Goal: Find specific page/section: Find specific page/section

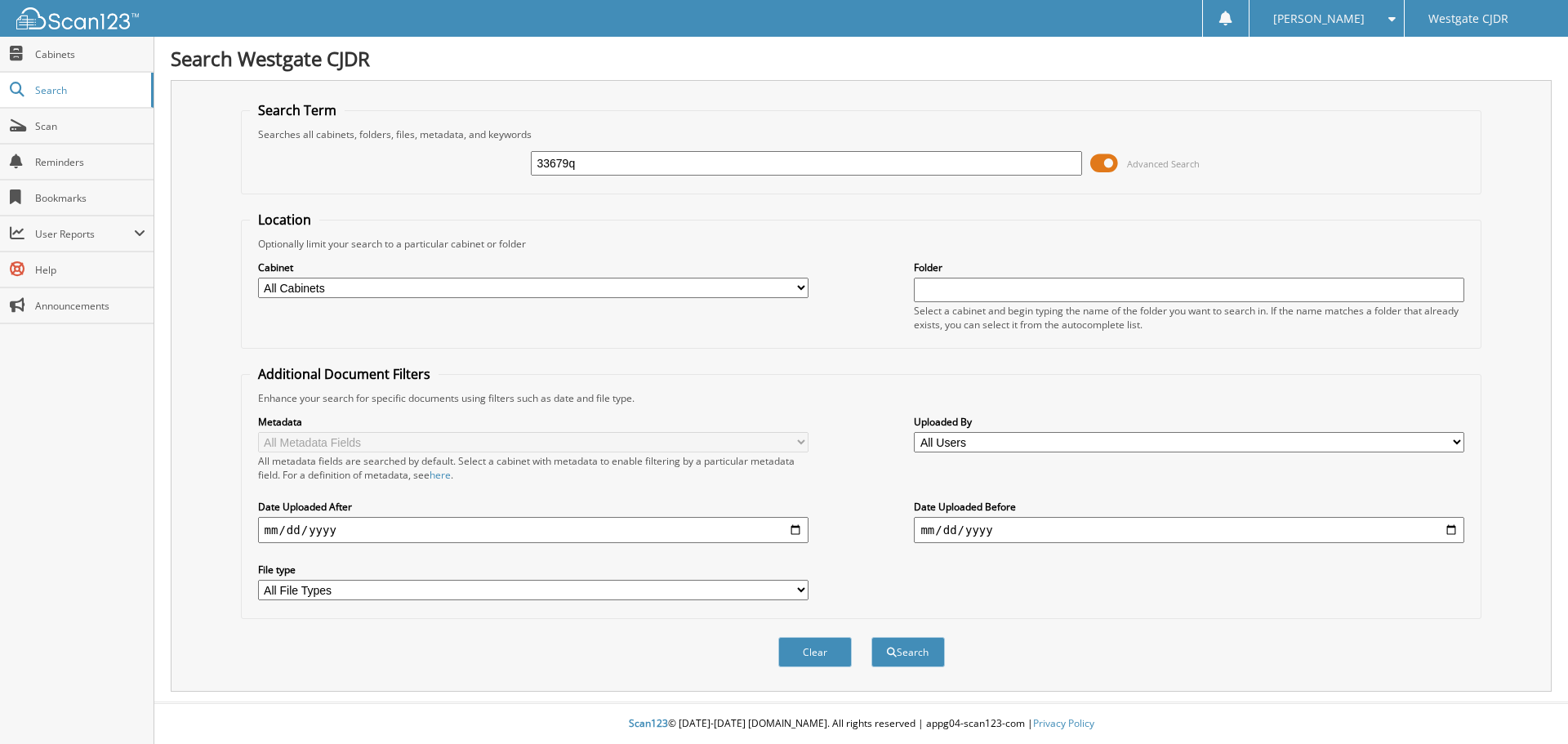
type input "33679q"
click at [871, 637] on button "Search" at bounding box center [908, 652] width 74 height 30
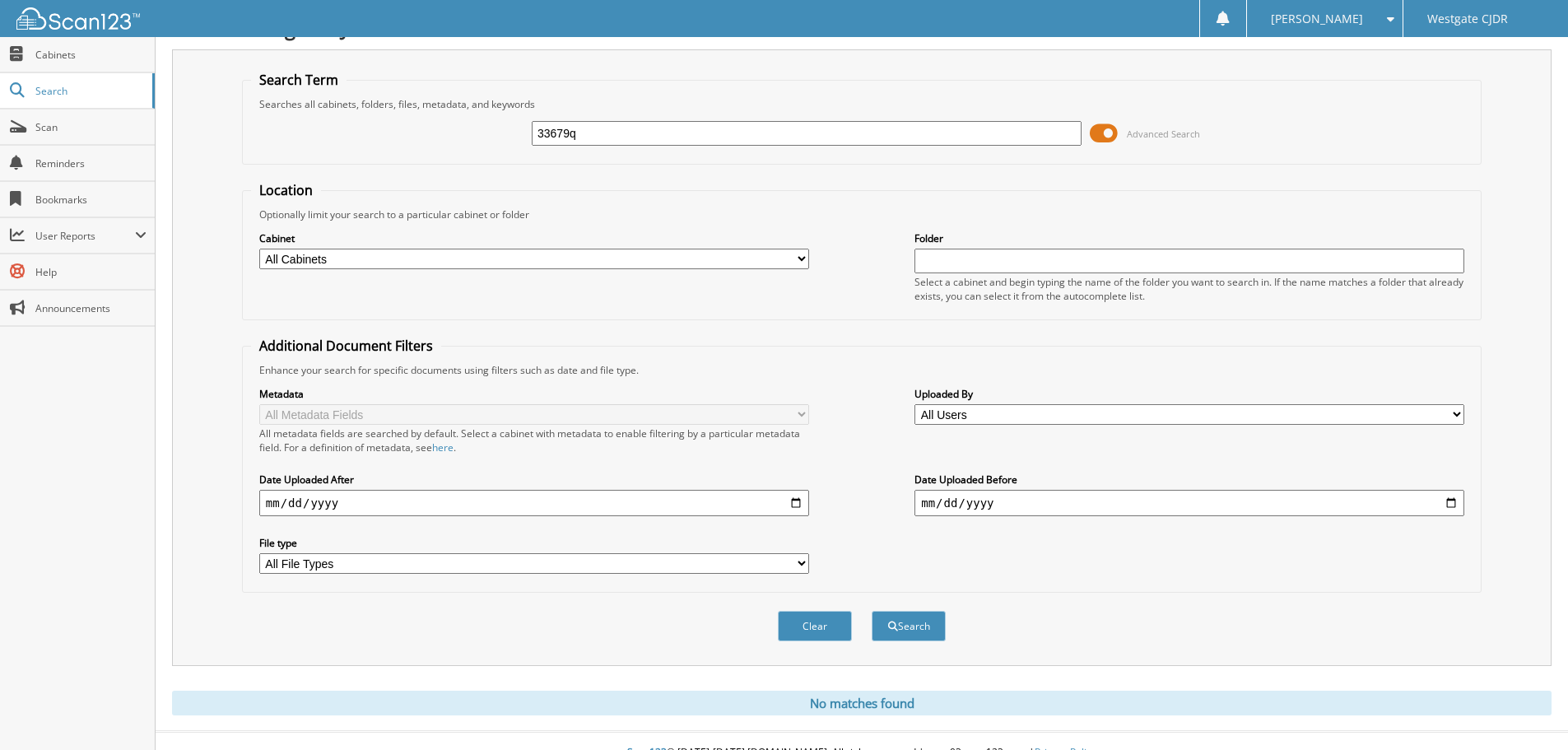
scroll to position [55, 0]
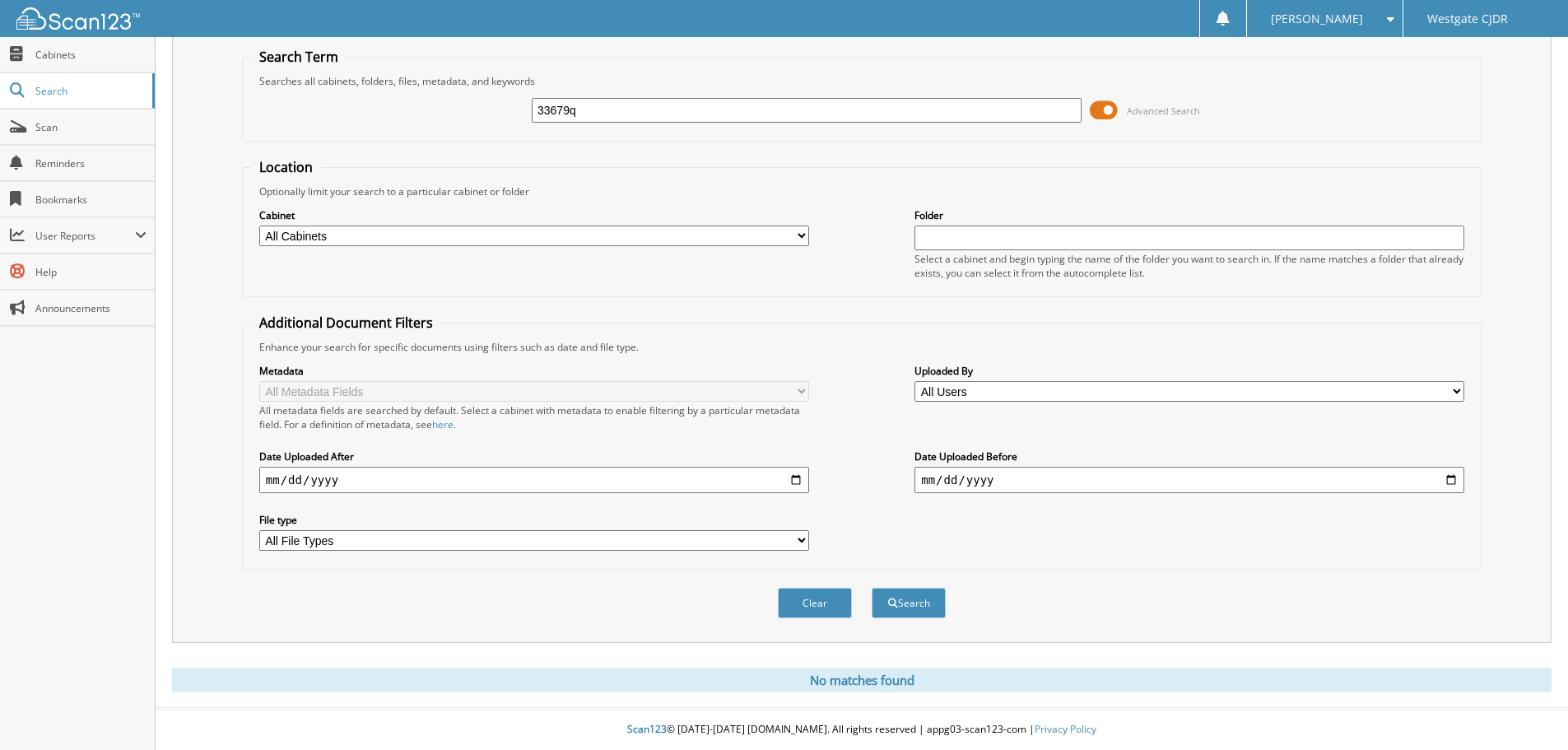
click at [665, 106] on input "33679q" at bounding box center [807, 110] width 550 height 24
type input "3"
paste input "28739P"
type input "28739P"
click at [871, 587] on button "Search" at bounding box center [908, 602] width 74 height 30
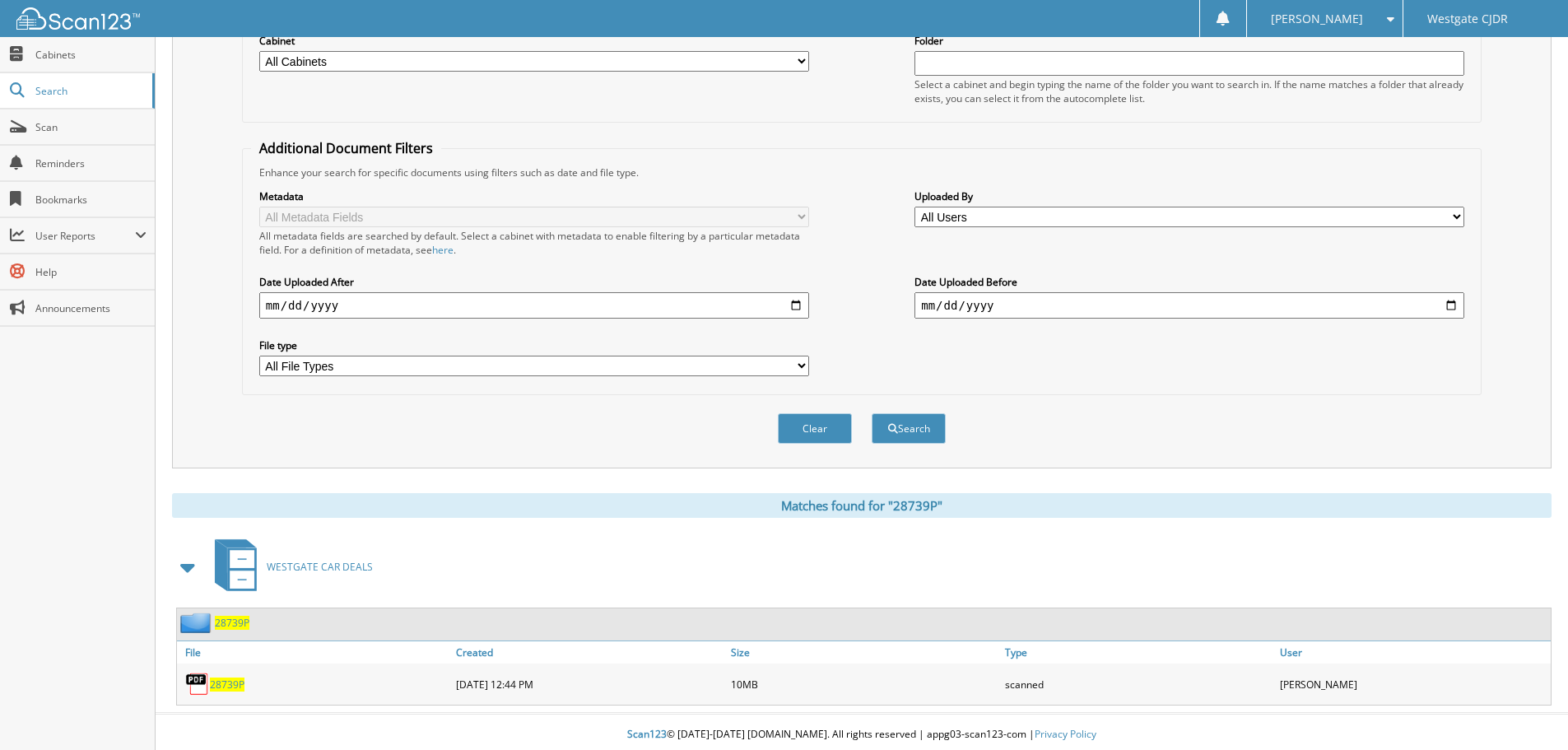
scroll to position [235, 0]
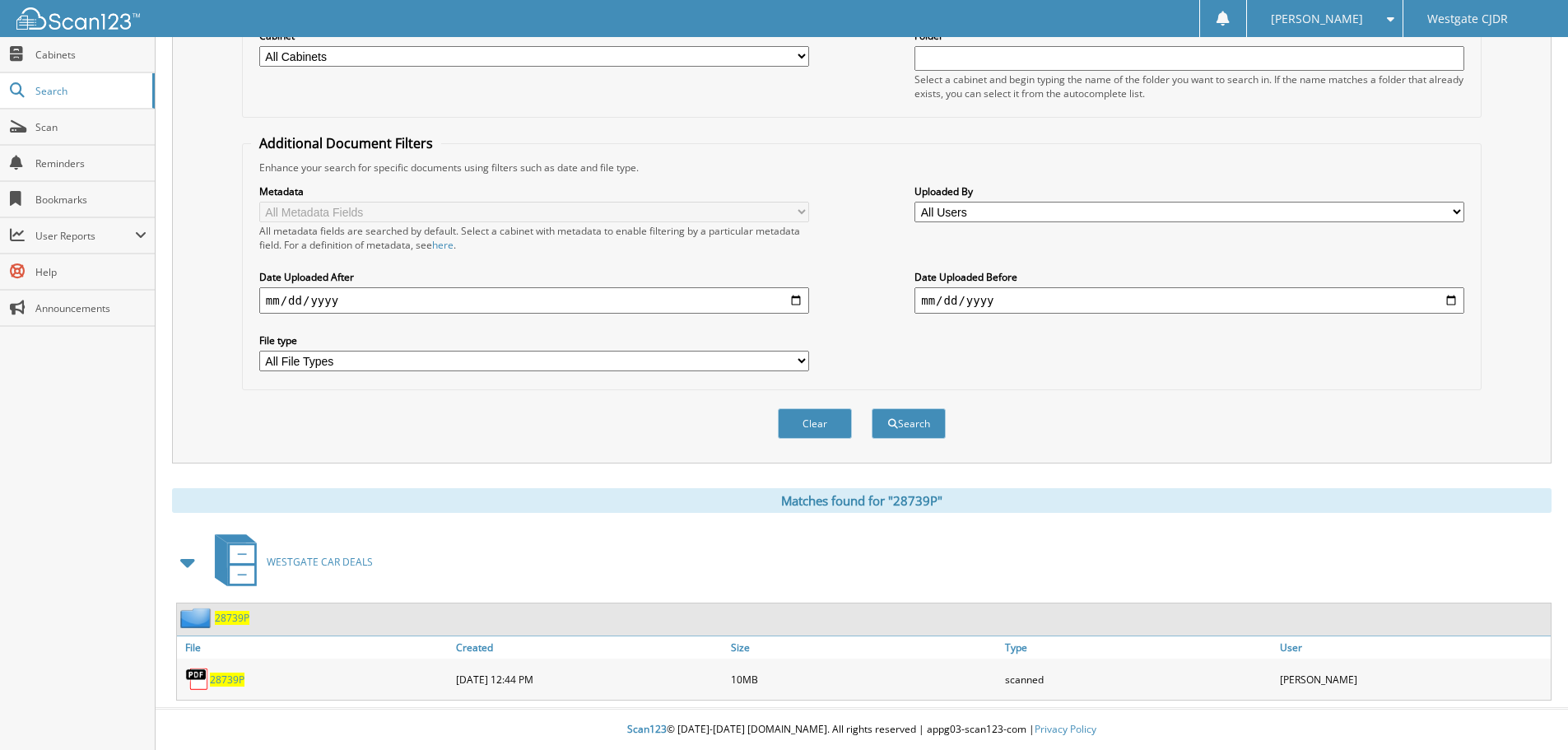
click at [235, 680] on span "28739P" at bounding box center [226, 680] width 34 height 14
